Goal: Information Seeking & Learning: Learn about a topic

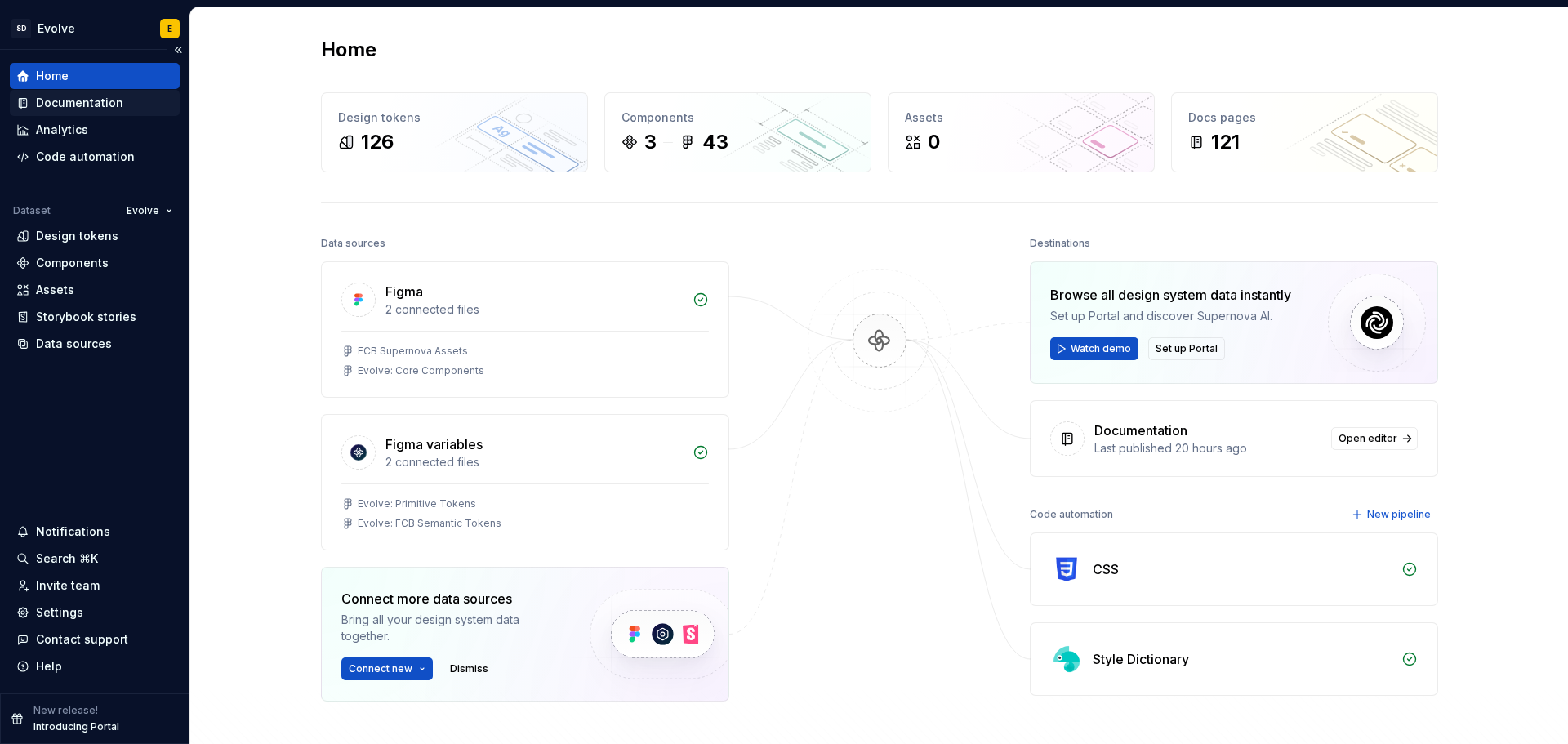
click at [67, 98] on div "Documentation" at bounding box center [79, 102] width 88 height 16
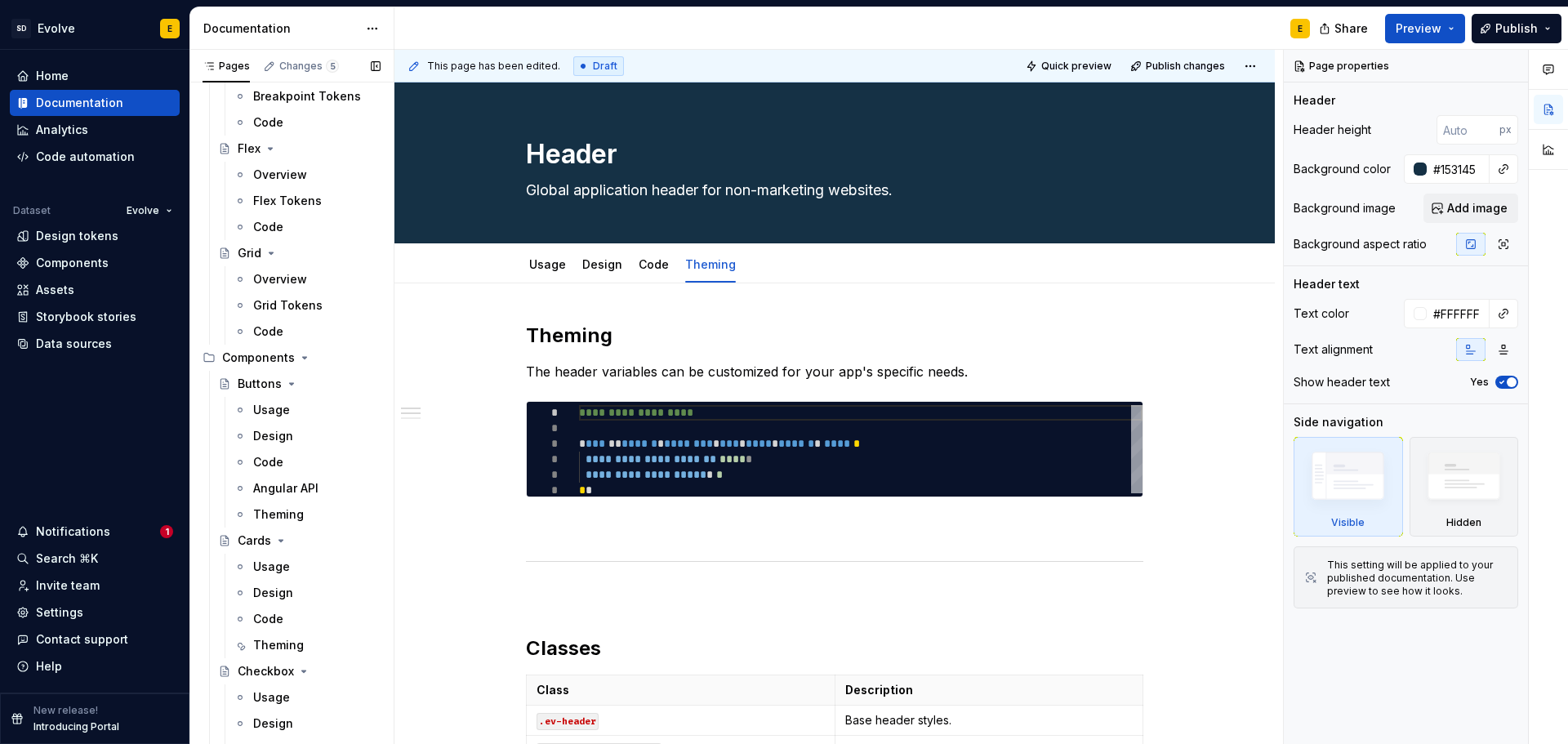
scroll to position [898, 0]
click at [281, 412] on div "Usage" at bounding box center [271, 409] width 37 height 16
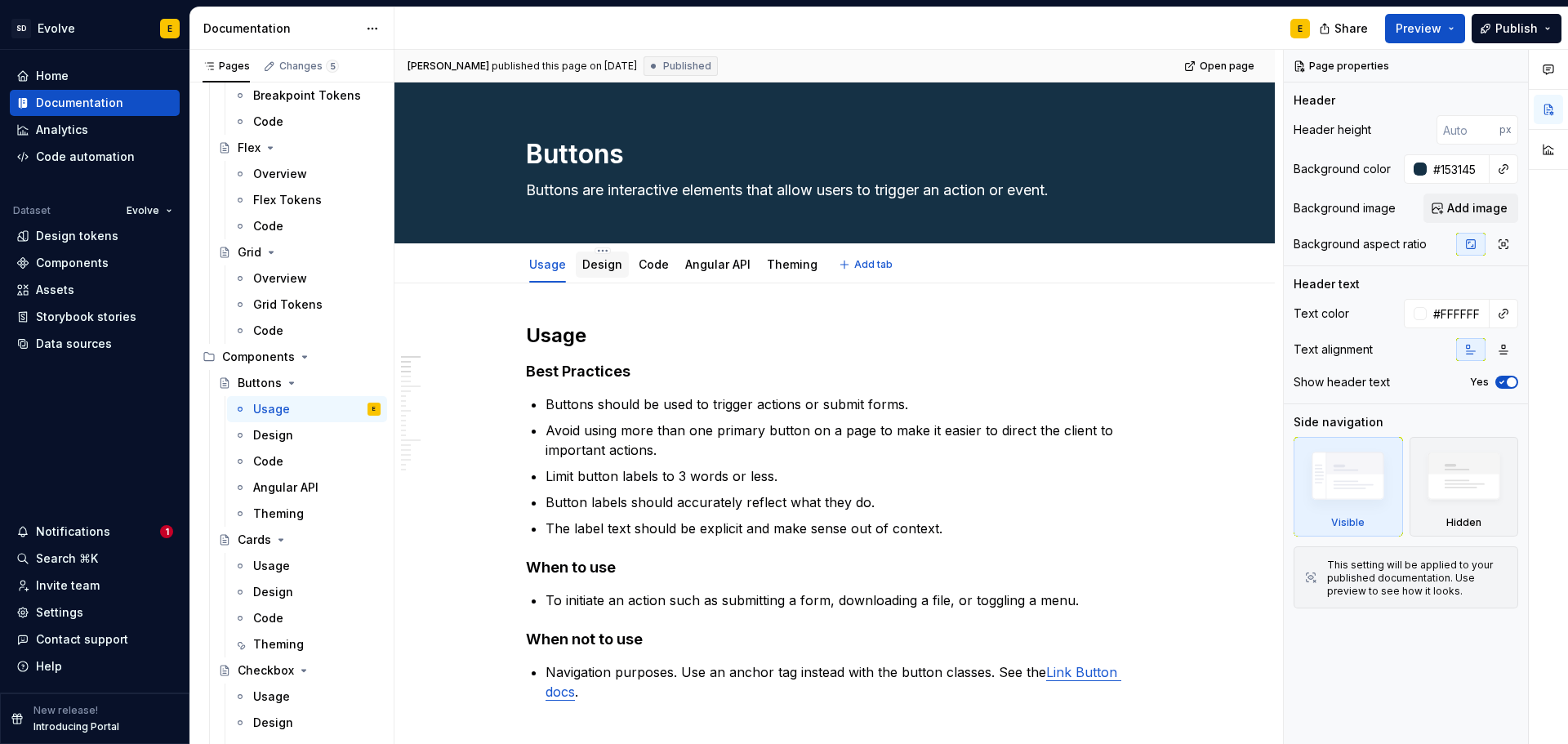
click at [613, 261] on link "Design" at bounding box center [602, 264] width 40 height 14
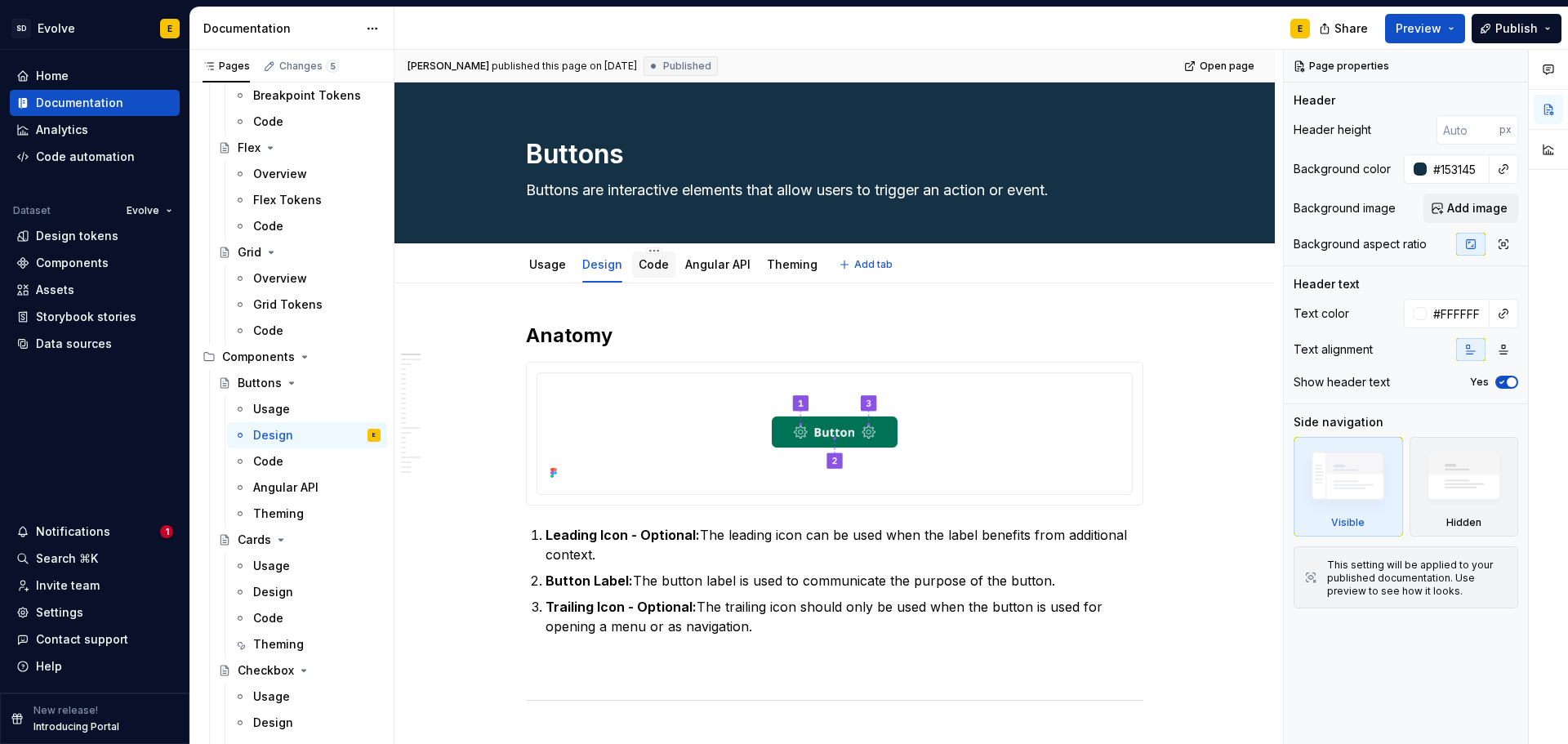
click at [653, 268] on link "Code" at bounding box center [653, 264] width 30 height 14
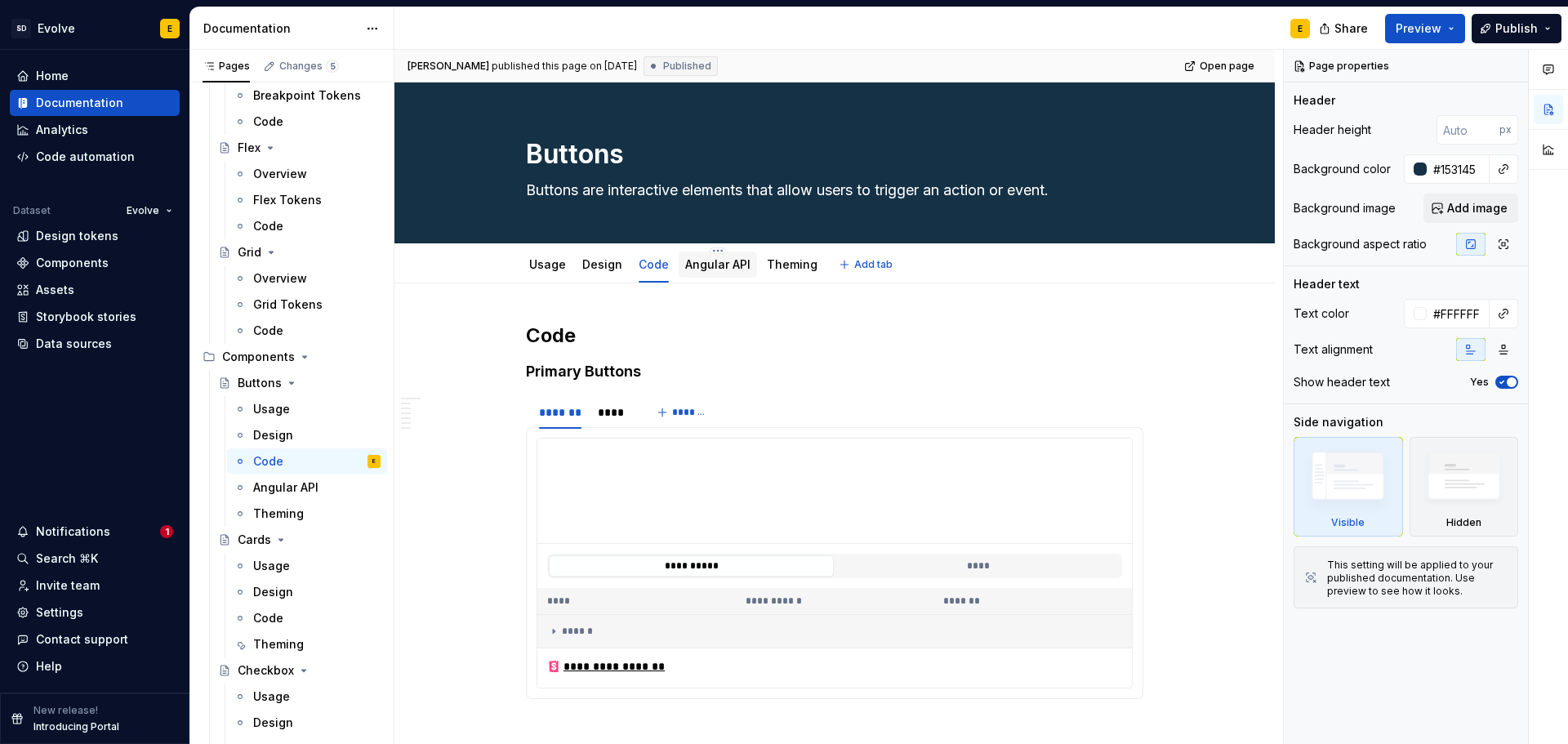
click at [693, 261] on link "Angular API" at bounding box center [718, 264] width 66 height 14
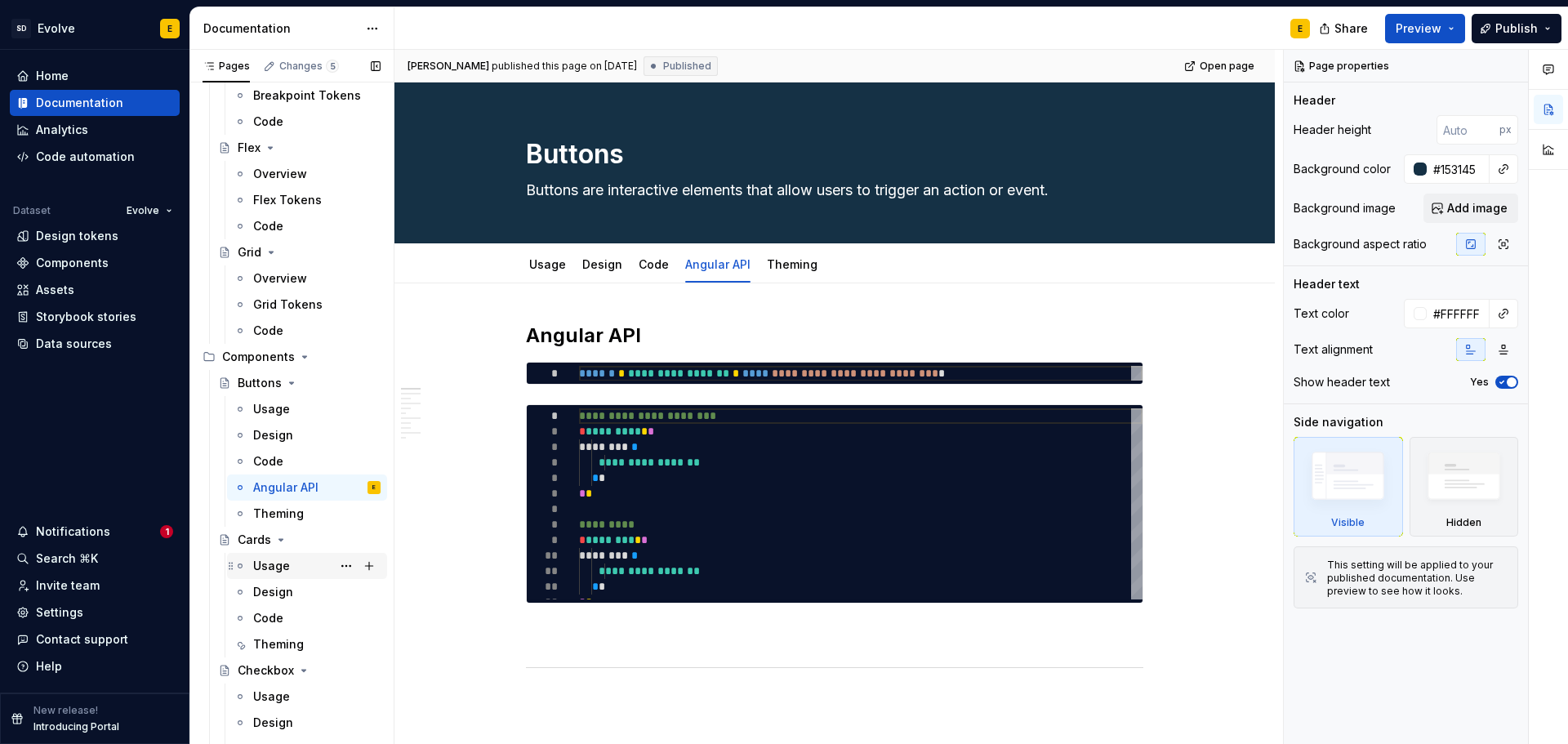
scroll to position [980, 0]
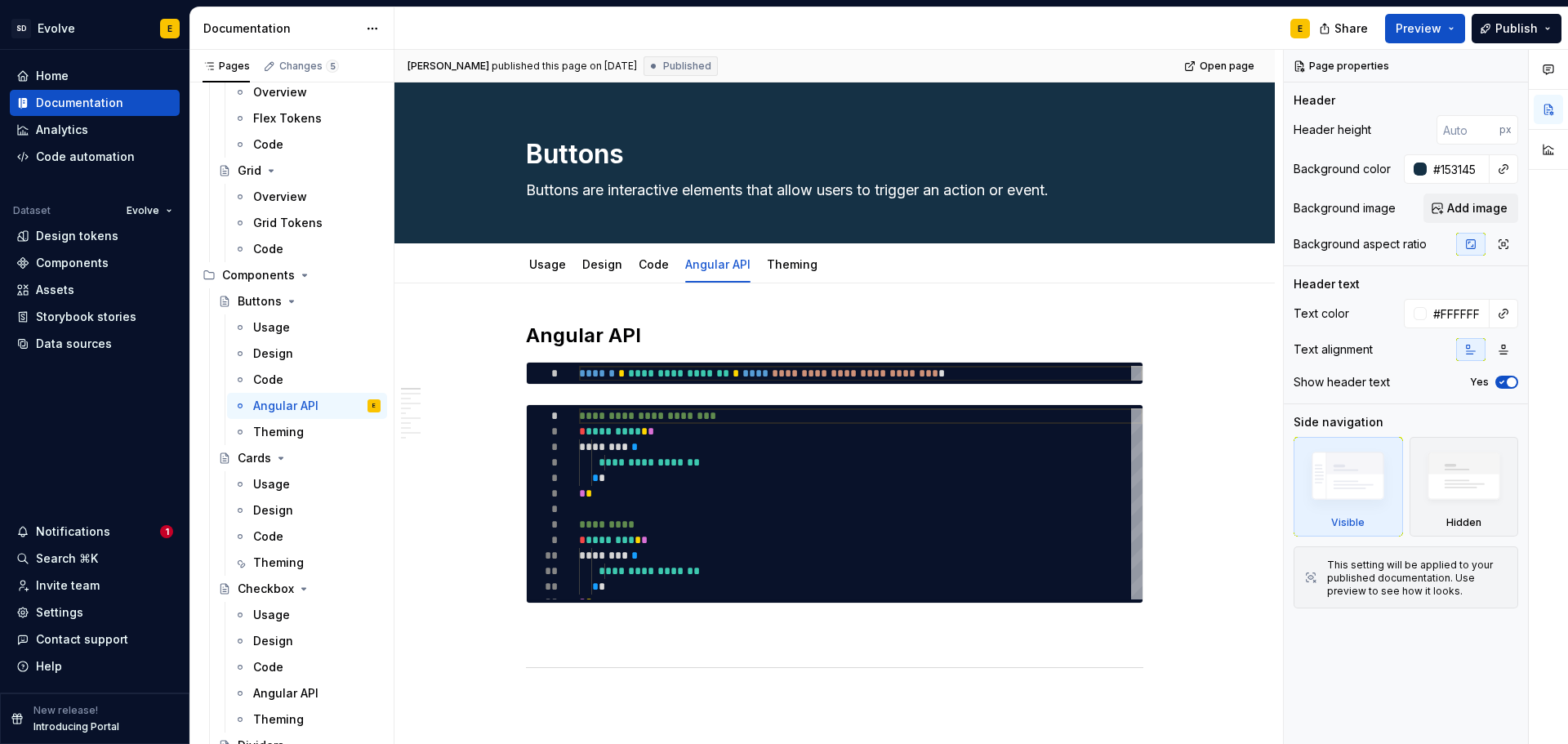
type textarea "*"
